Goal: Find specific page/section

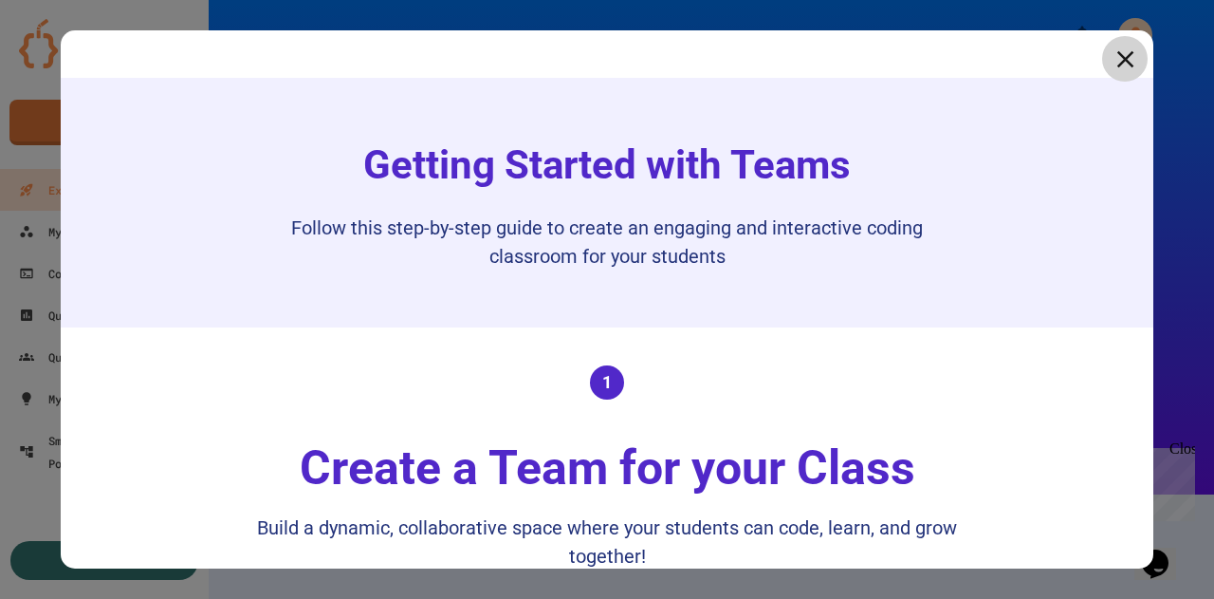
click at [1111, 53] on icon at bounding box center [1125, 59] width 28 height 28
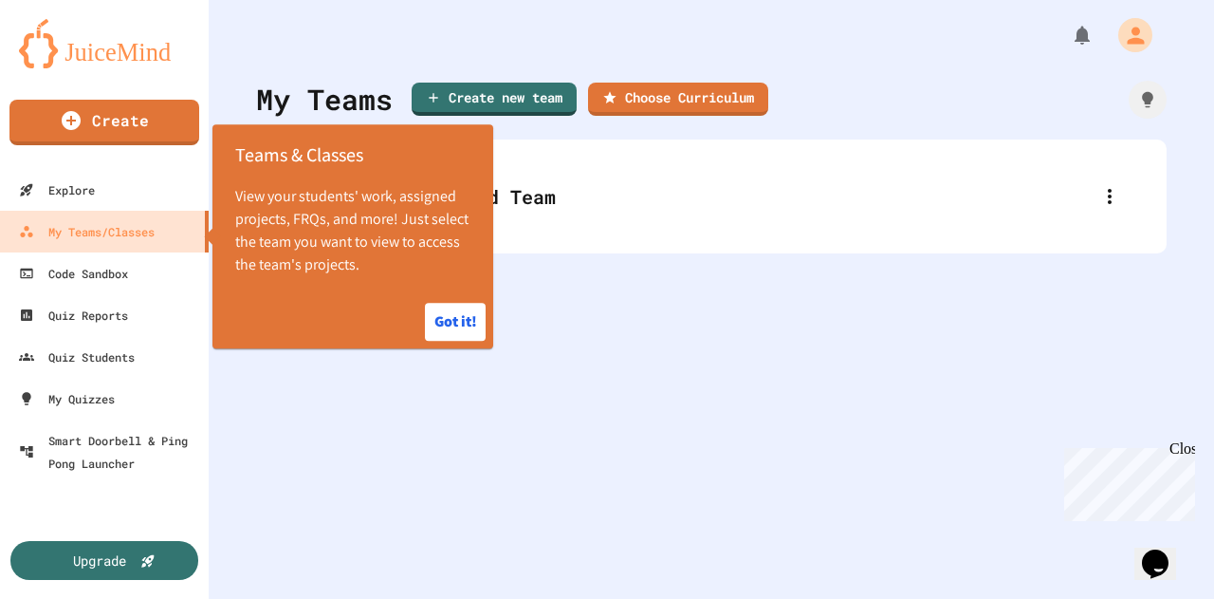
click at [271, 46] on div at bounding box center [712, 28] width 1006 height 57
click at [469, 322] on button "Got it!" at bounding box center [455, 322] width 61 height 38
